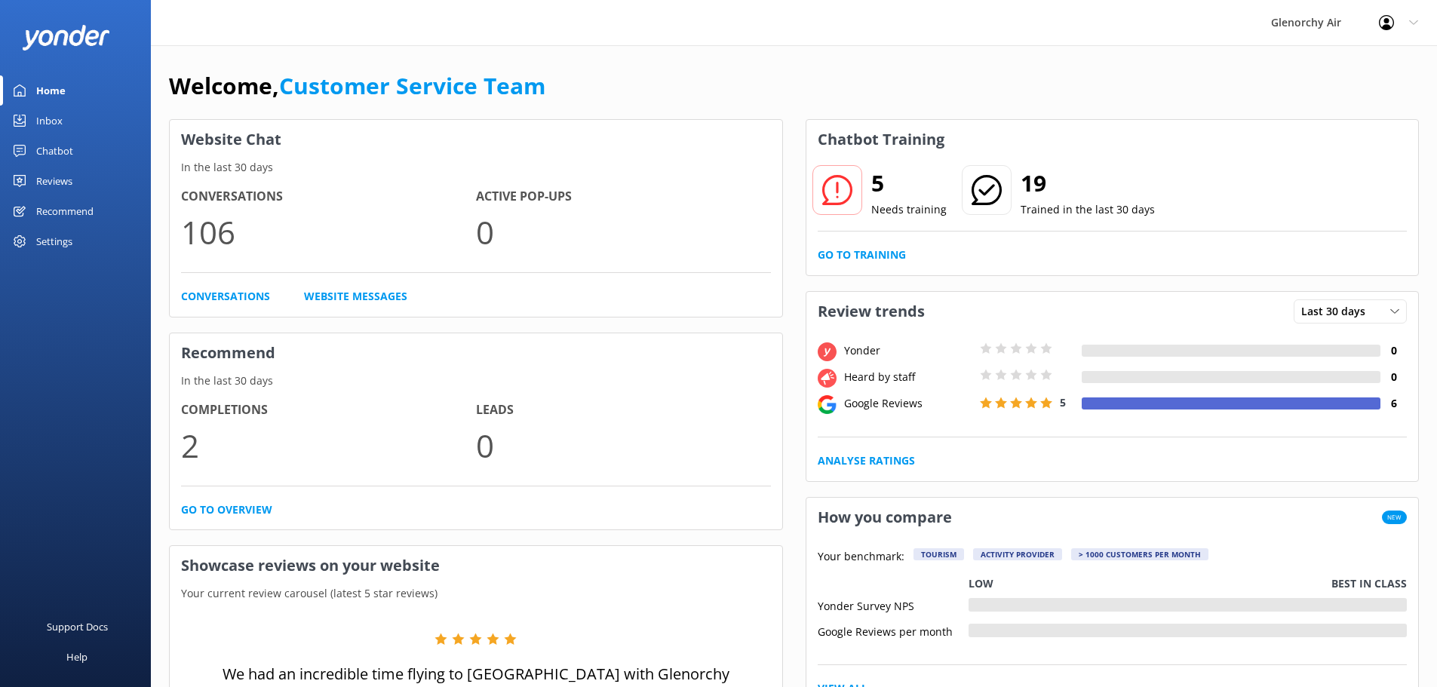
click at [54, 158] on div "Chatbot" at bounding box center [54, 151] width 37 height 30
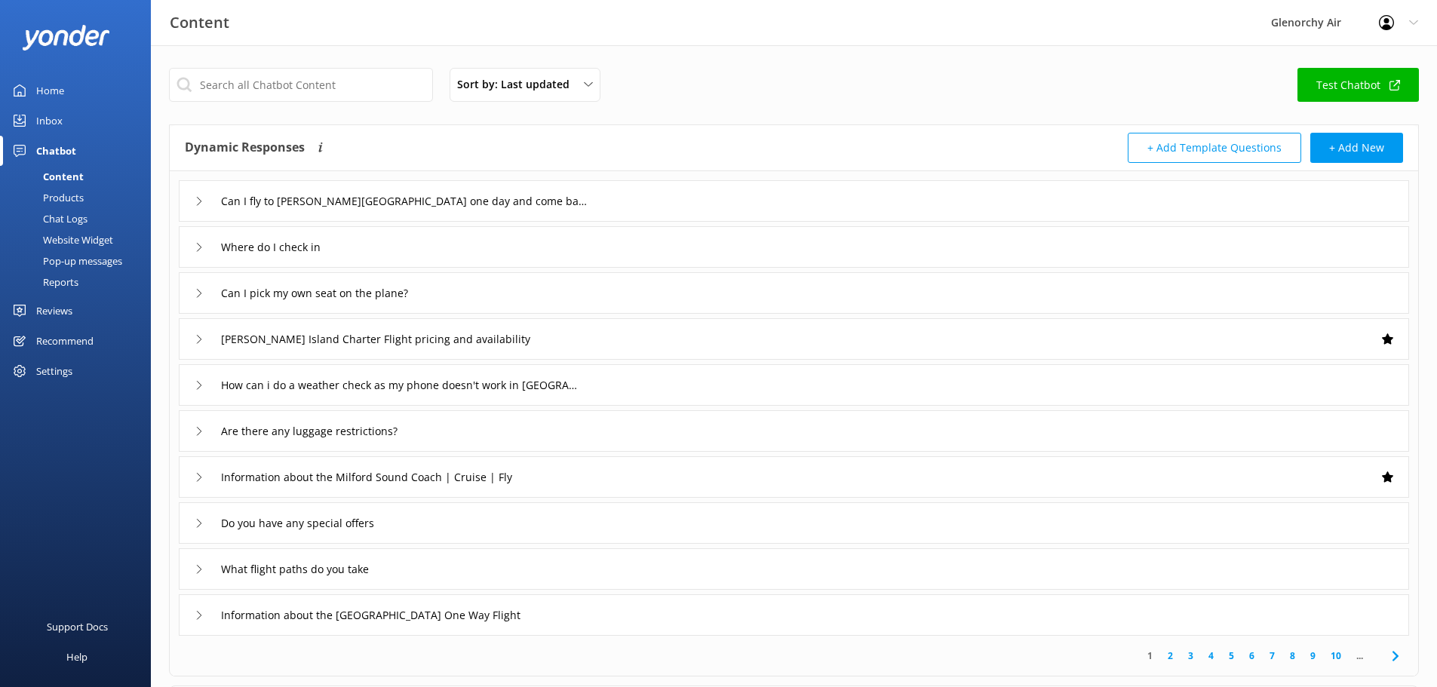
click at [32, 123] on link "Inbox" at bounding box center [75, 121] width 151 height 30
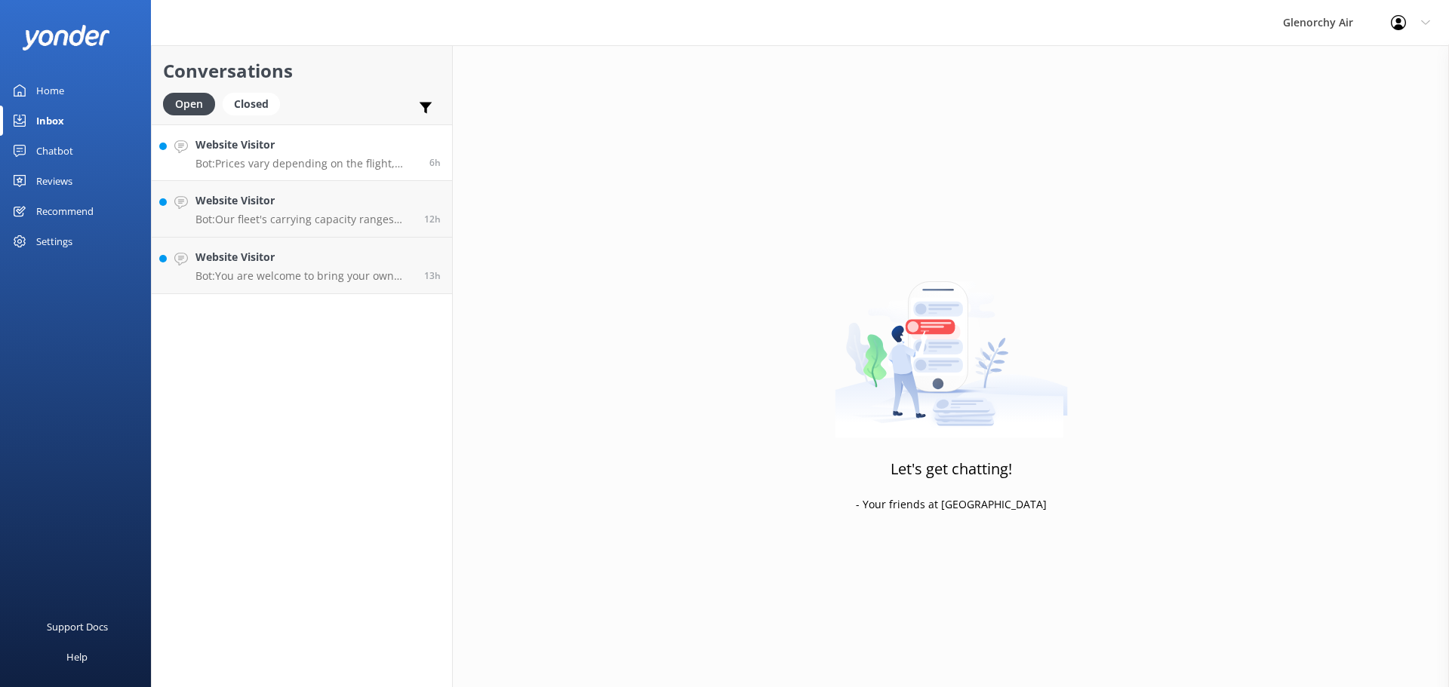
click at [365, 167] on p "Bot: Prices vary depending on the flight, season, group size, and fare type. Fo…" at bounding box center [306, 164] width 223 height 14
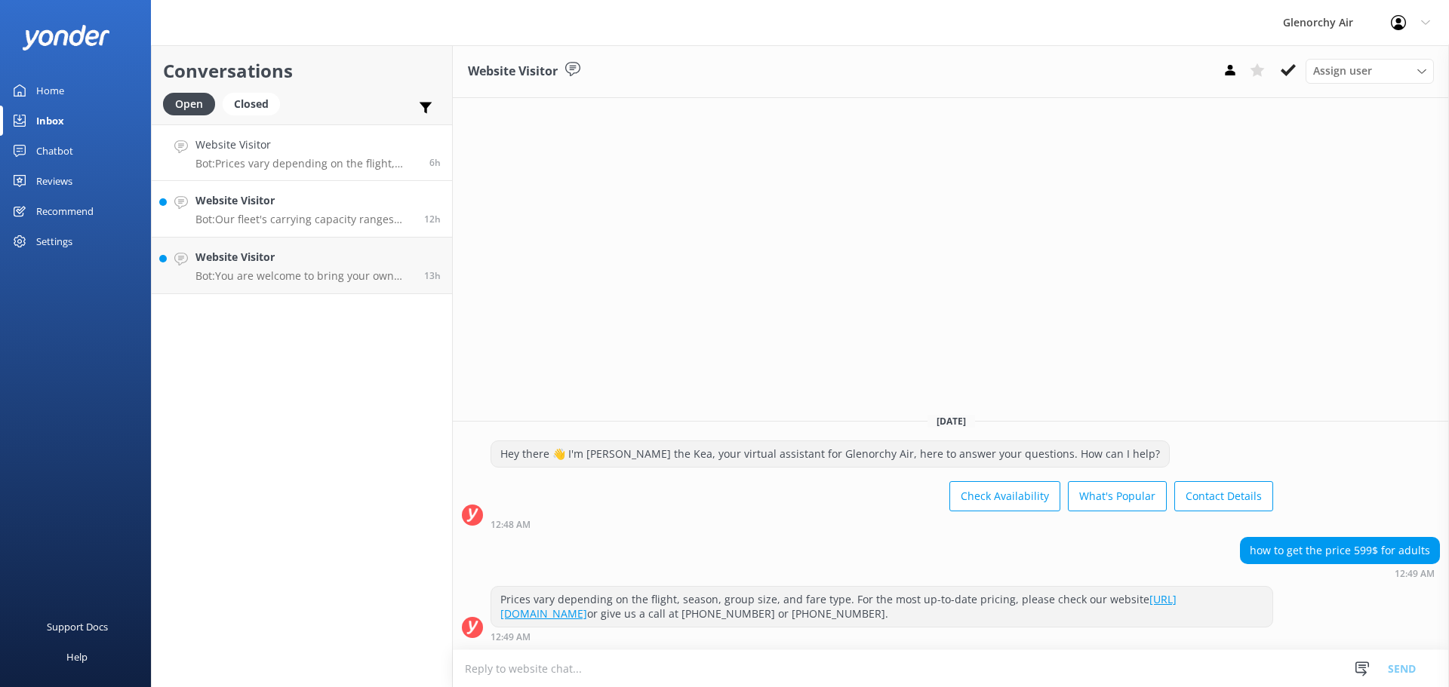
click at [347, 210] on div "Website Visitor Bot: Our fleet's carrying capacity ranges from 7 to 13 passenge…" at bounding box center [303, 208] width 217 height 33
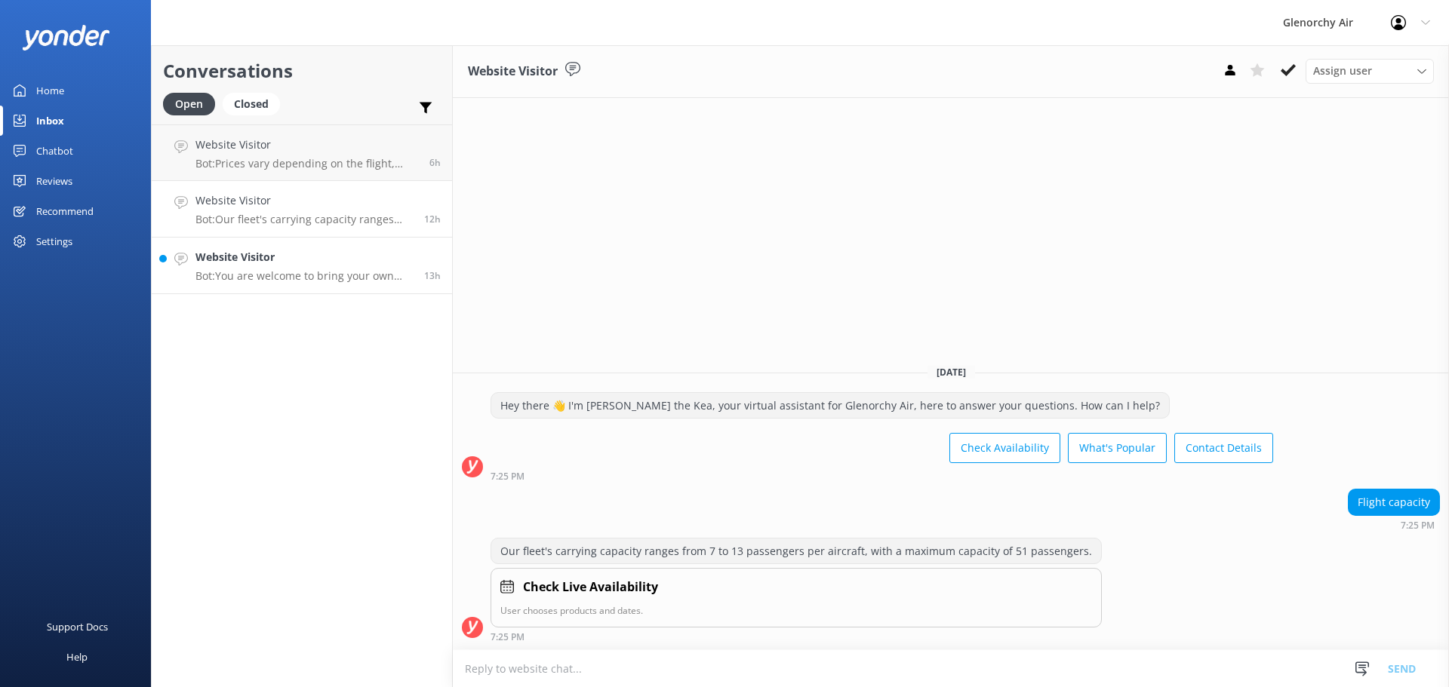
click at [334, 264] on h4 "Website Visitor" at bounding box center [303, 257] width 217 height 17
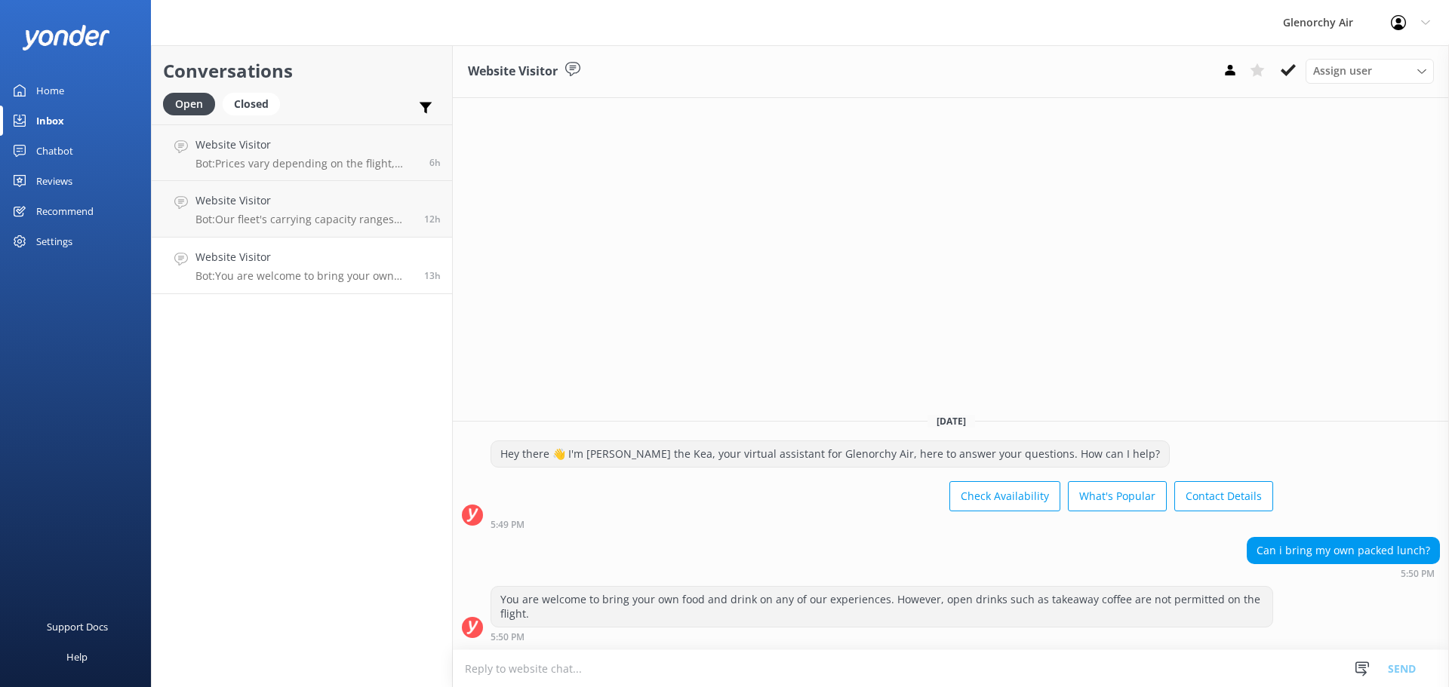
click at [317, 340] on div "Conversations Open Closed Important Assigned to me Unassigned Website Visitor B…" at bounding box center [302, 366] width 302 height 642
